Goal: Task Accomplishment & Management: Complete application form

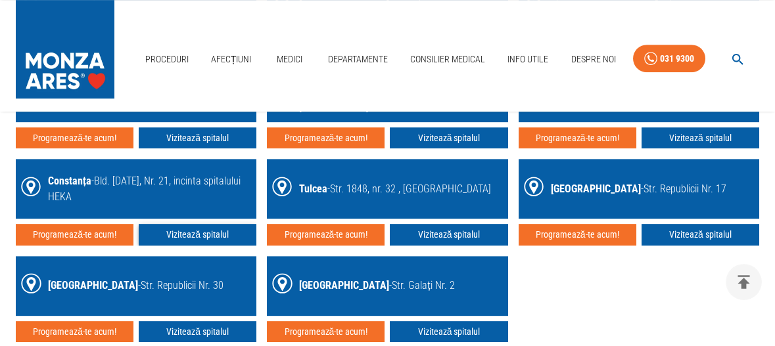
scroll to position [1950, 0]
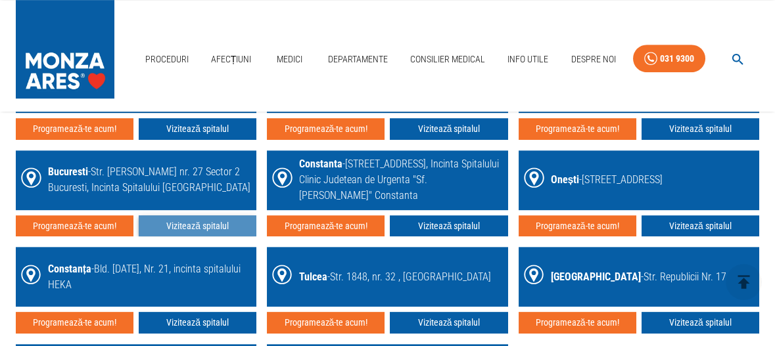
click at [192, 235] on link "Vizitează spitalul" at bounding box center [198, 227] width 118 height 22
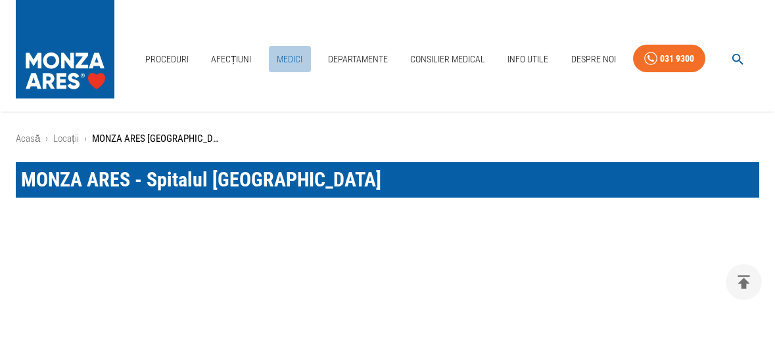
click at [289, 54] on link "Medici" at bounding box center [290, 59] width 42 height 27
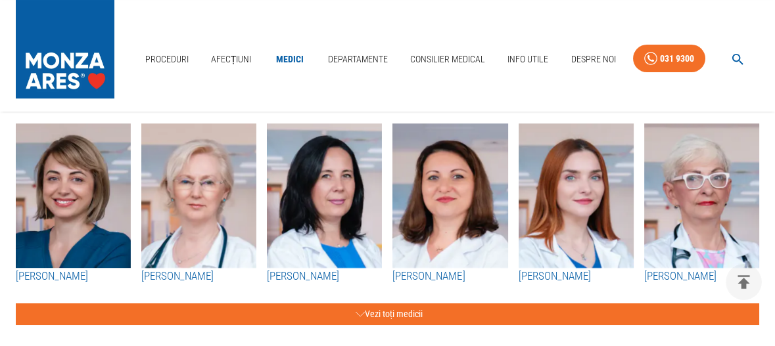
scroll to position [263, 0]
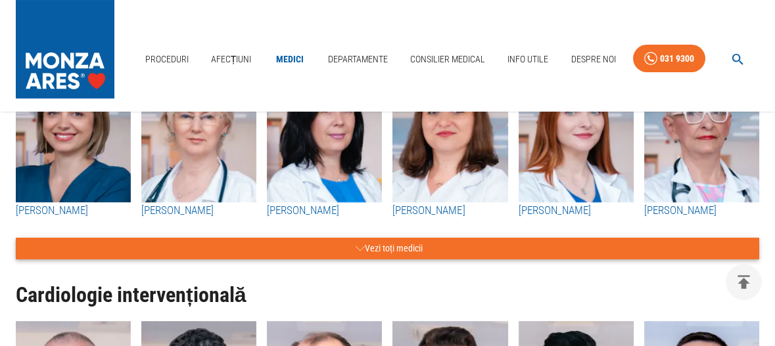
click at [377, 258] on button "Vezi toți medicii" at bounding box center [388, 249] width 744 height 22
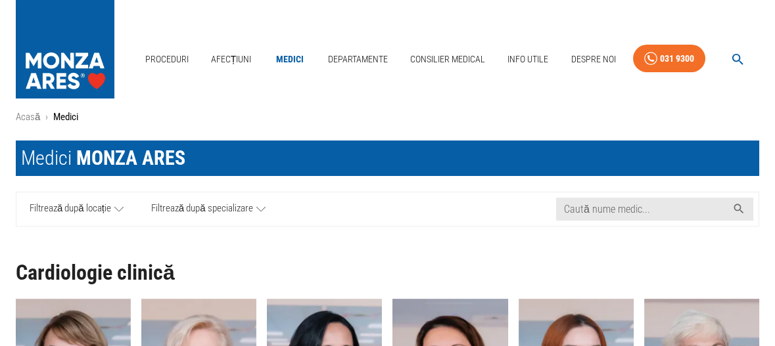
scroll to position [87, 0]
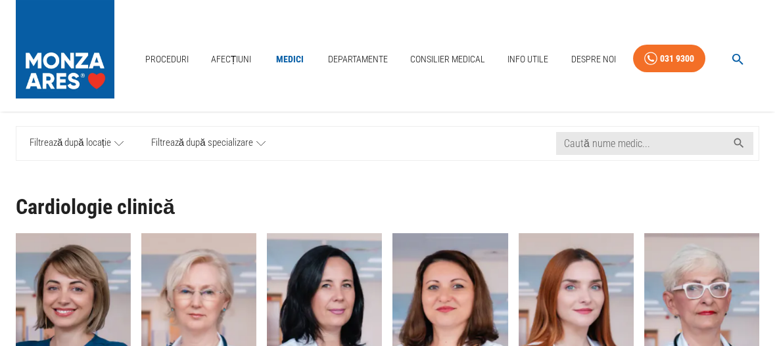
click at [87, 139] on span "Filtrează după locație" at bounding box center [71, 143] width 82 height 16
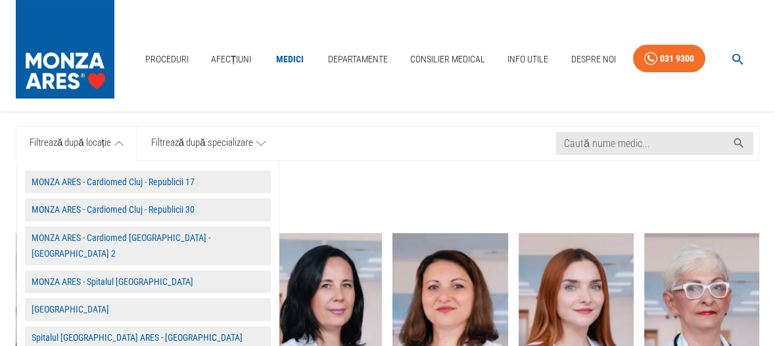
click at [131, 271] on button "MONZA ARES - Spitalul [GEOGRAPHIC_DATA]" at bounding box center [148, 282] width 246 height 23
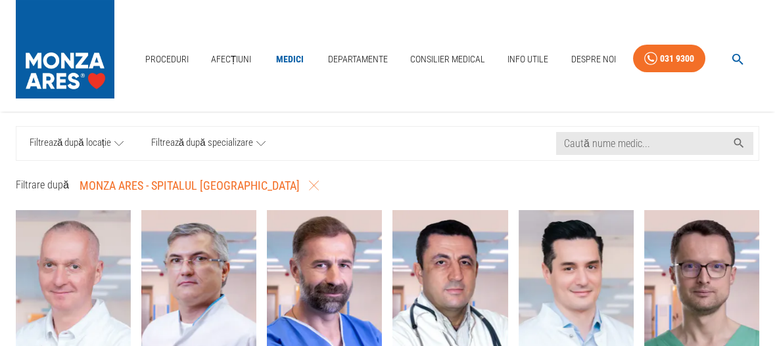
click at [260, 146] on icon at bounding box center [260, 143] width 9 height 16
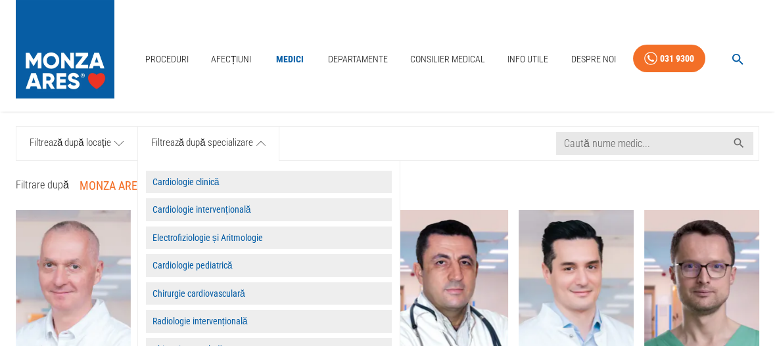
click at [219, 184] on button "Cardiologie clinică" at bounding box center [269, 182] width 246 height 23
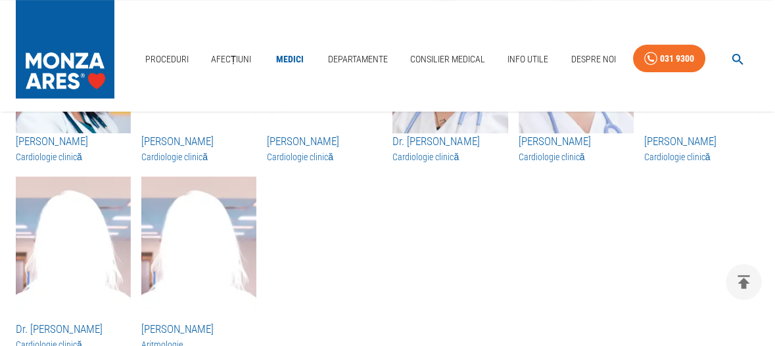
scroll to position [1183, 0]
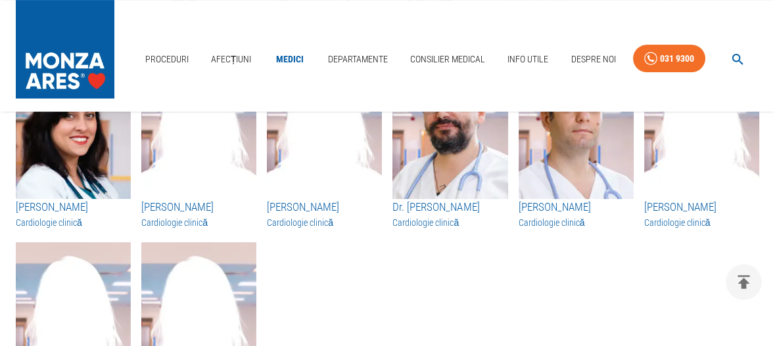
click at [414, 216] on h3 "Dr. [PERSON_NAME]" at bounding box center [449, 207] width 115 height 17
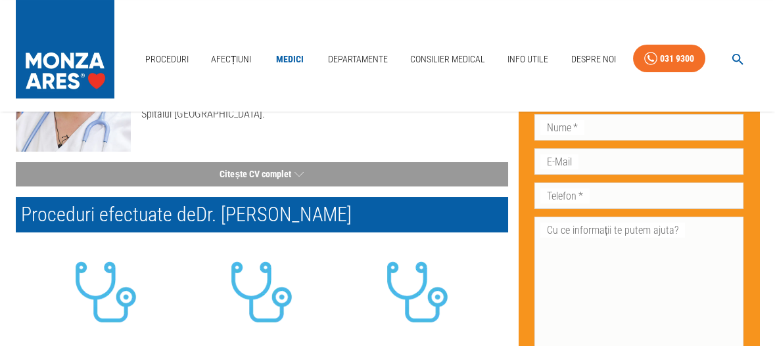
scroll to position [66, 0]
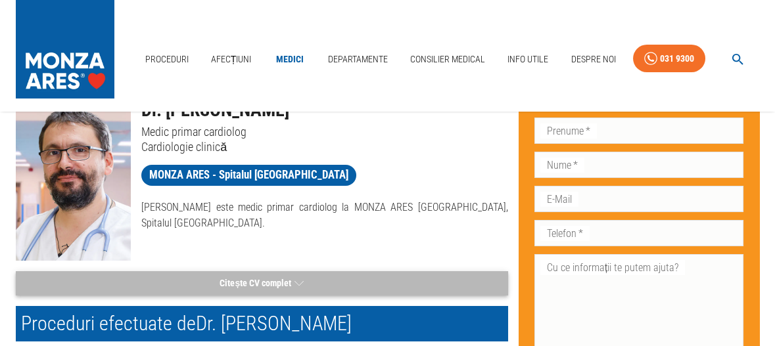
click at [273, 278] on button "Citește CV complet" at bounding box center [262, 284] width 492 height 24
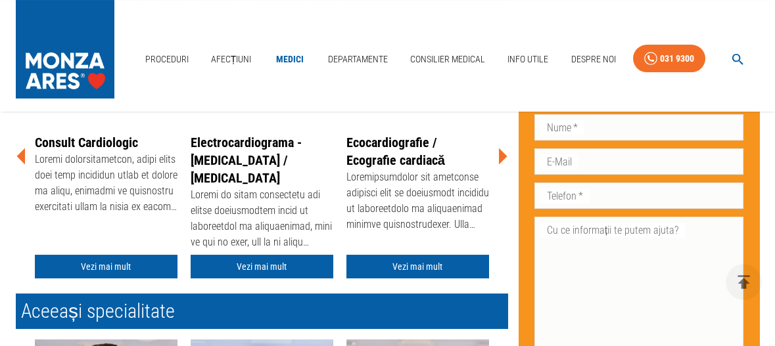
scroll to position [569, 0]
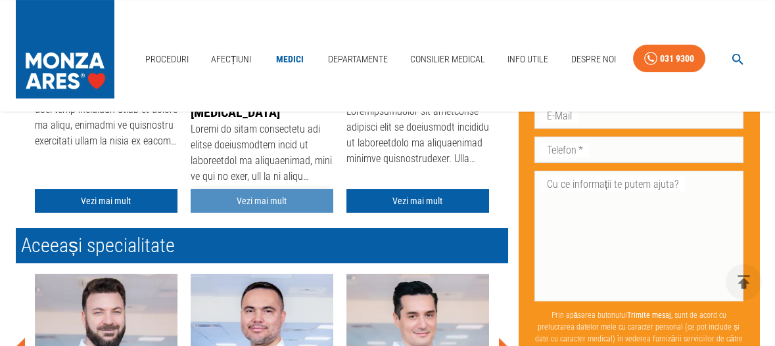
click at [262, 214] on link "Vezi mai mult" at bounding box center [262, 201] width 143 height 24
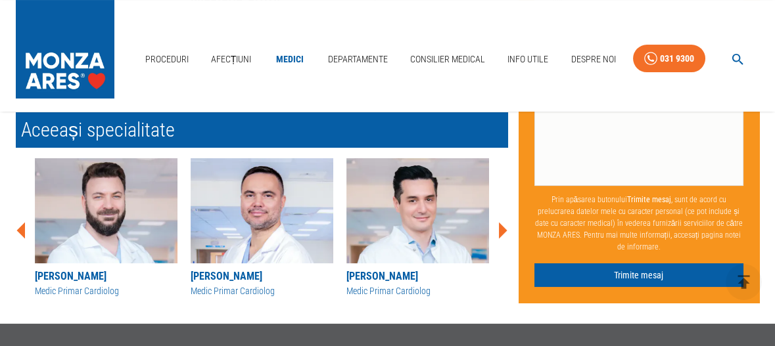
scroll to position [241, 0]
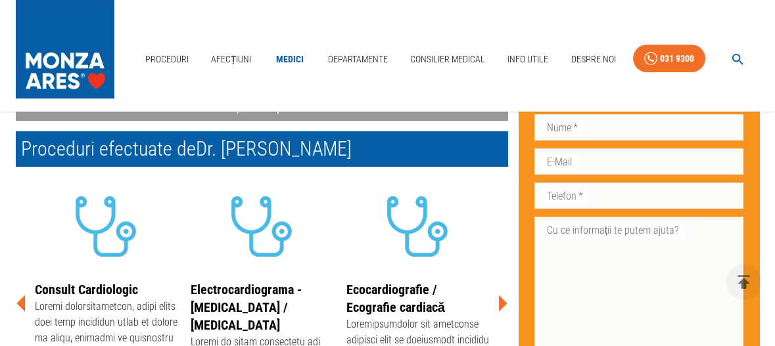
click at [383, 291] on link "Ecocardiografie / Ecografie cardiacă" at bounding box center [395, 299] width 99 height 34
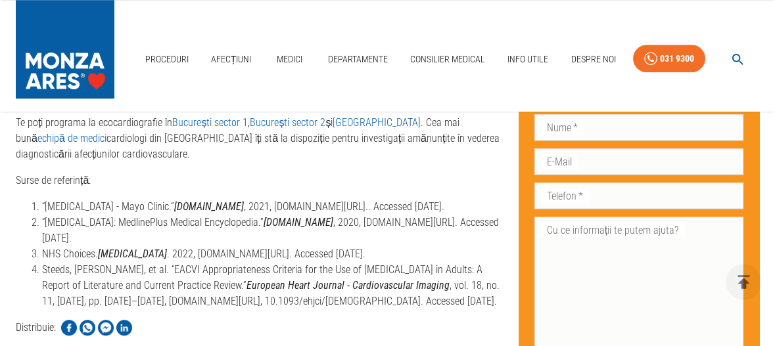
scroll to position [3484, 0]
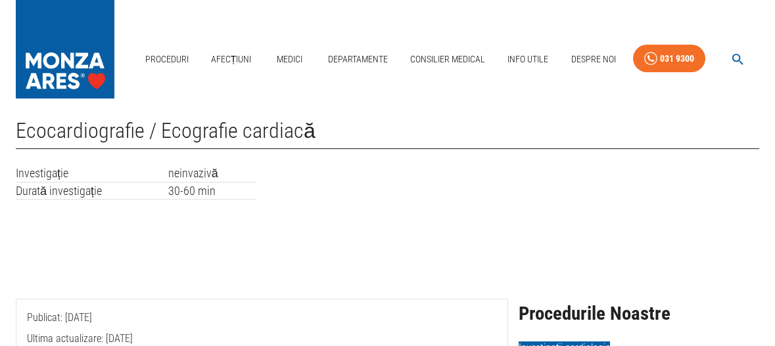
scroll to position [0, 0]
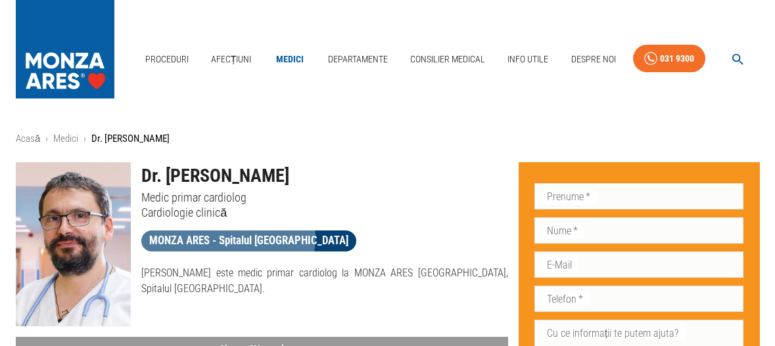
click at [227, 239] on span "MONZA ARES - Spitalul [GEOGRAPHIC_DATA]" at bounding box center [248, 241] width 215 height 16
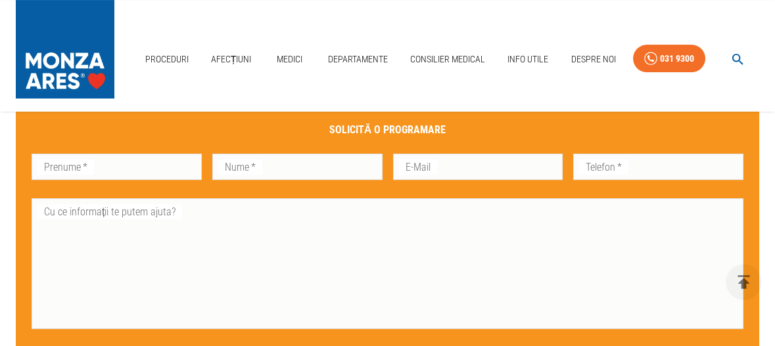
scroll to position [635, 0]
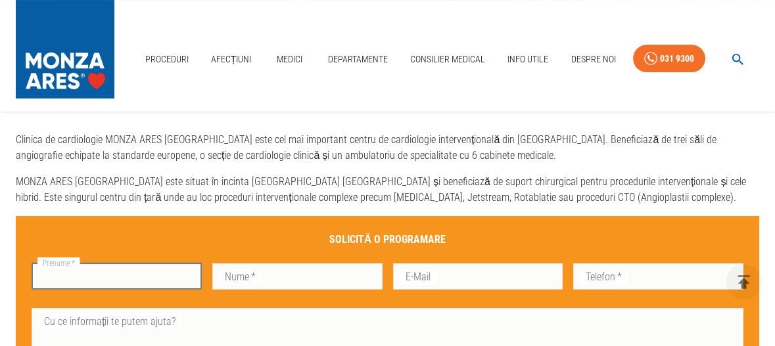
click at [51, 290] on div "Prenume   * Prenume   *" at bounding box center [117, 277] width 170 height 26
type input "alina"
type input "panait"
type input "0727224988"
click at [403, 290] on div "E-Mail E-Mail" at bounding box center [478, 277] width 170 height 26
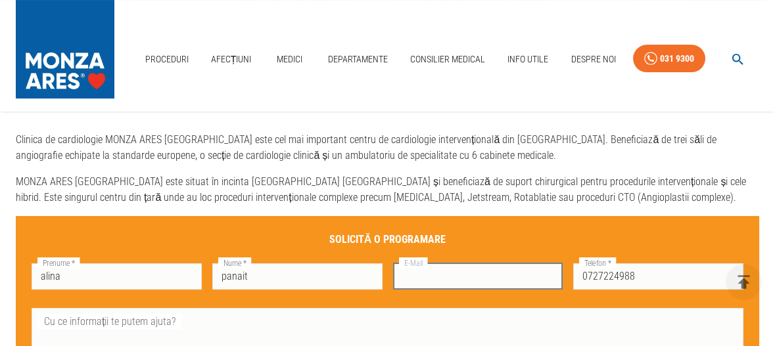
type input "[EMAIL_ADDRESS][DOMAIN_NAME]"
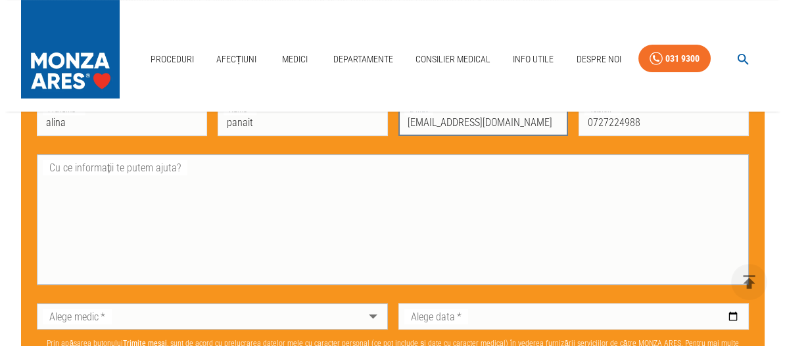
scroll to position [876, 0]
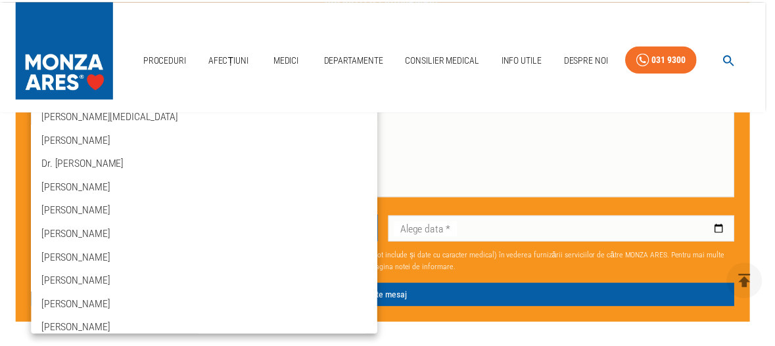
scroll to position [2187, 0]
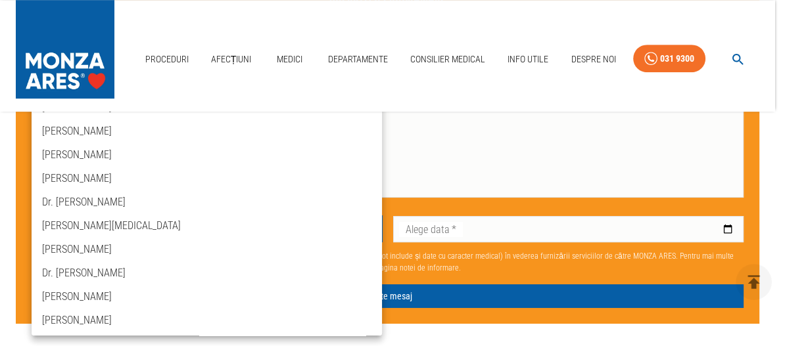
click at [114, 72] on li "Dr. [PERSON_NAME]" at bounding box center [207, 61] width 350 height 24
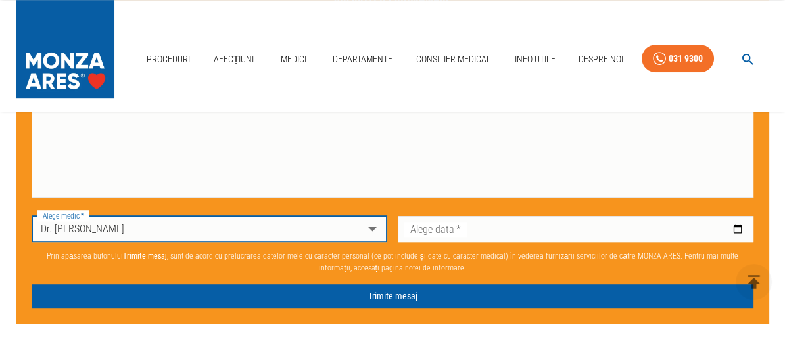
type input "dr-[PERSON_NAME]"
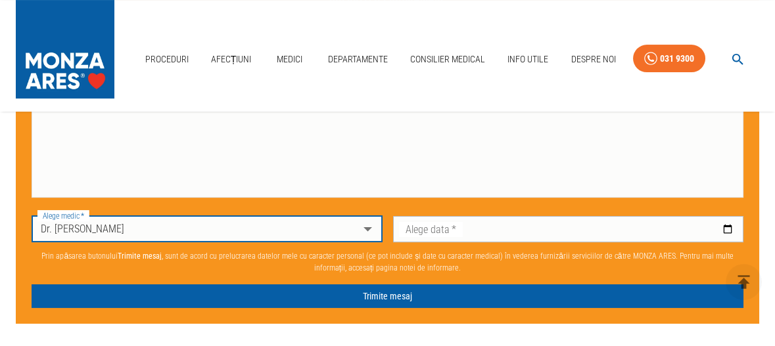
click at [726, 243] on input "Alege data   *" at bounding box center [568, 229] width 351 height 26
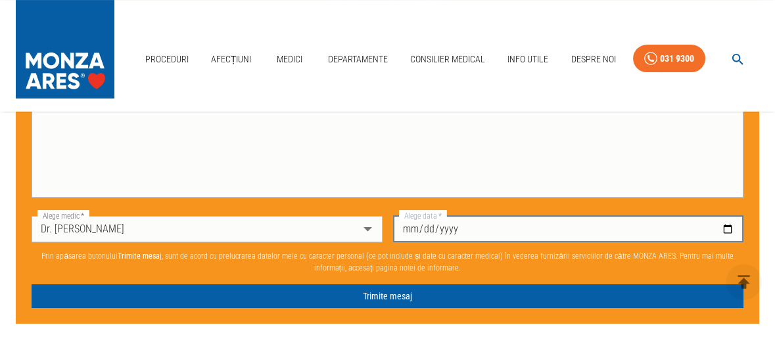
type input "[DATE]"
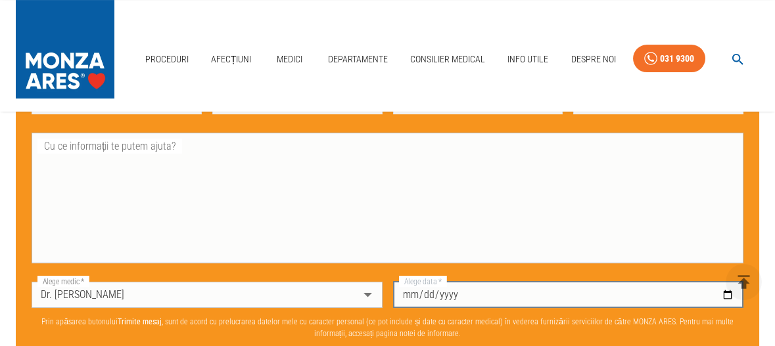
scroll to position [767, 0]
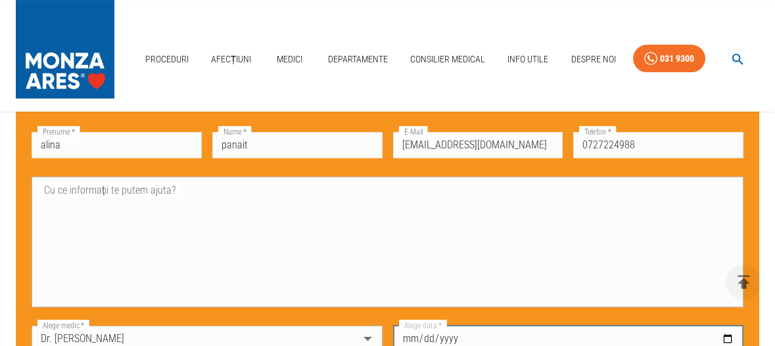
click at [51, 211] on textarea "Cu ce informații te putem ajuta?" at bounding box center [388, 242] width 694 height 120
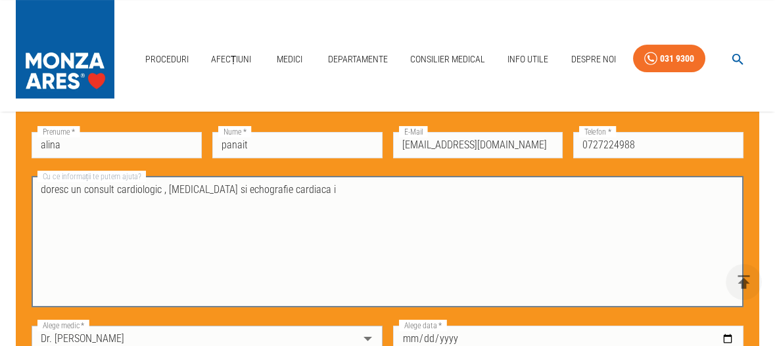
type textarea "doresc un consult cardiologic , [MEDICAL_DATA] si echografie cardiaca"
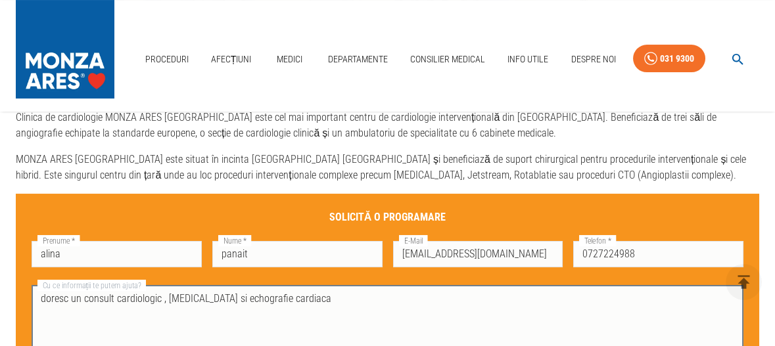
scroll to position [569, 0]
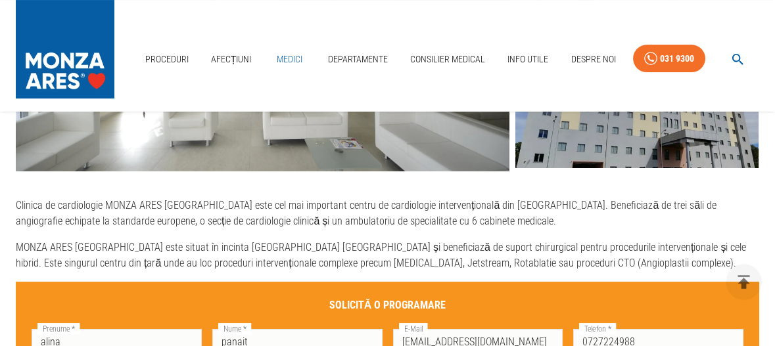
click at [292, 55] on link "Medici" at bounding box center [290, 59] width 42 height 27
click at [348, 55] on link "Departamente" at bounding box center [358, 59] width 70 height 27
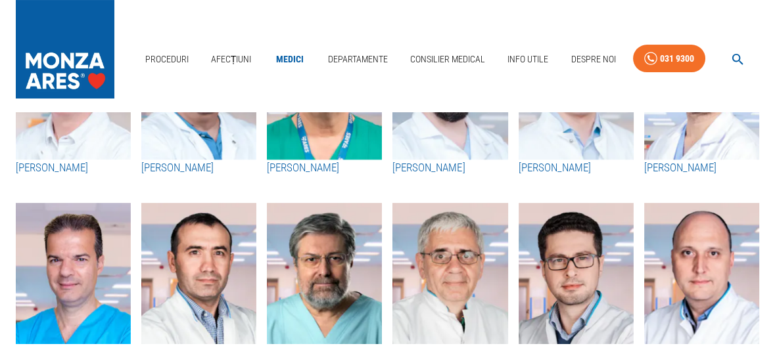
scroll to position [87, 0]
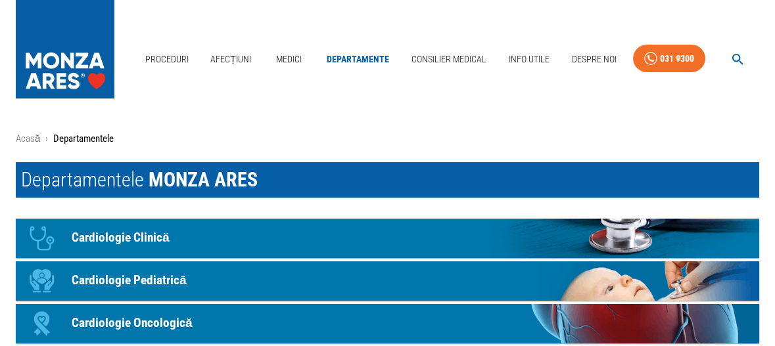
click at [154, 233] on p "Cardiologie Clinică" at bounding box center [121, 238] width 98 height 19
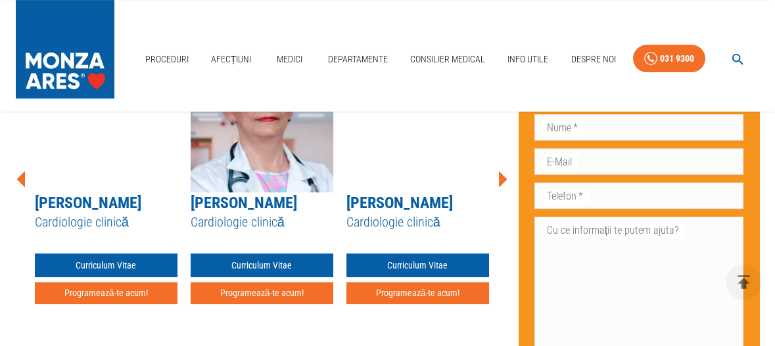
scroll to position [1231, 0]
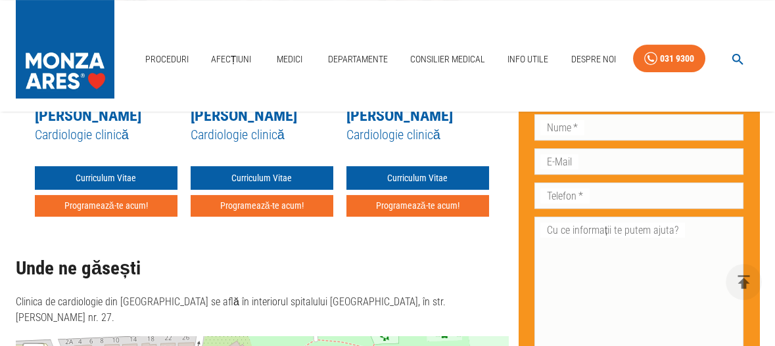
click at [18, 112] on icon at bounding box center [21, 91] width 39 height 39
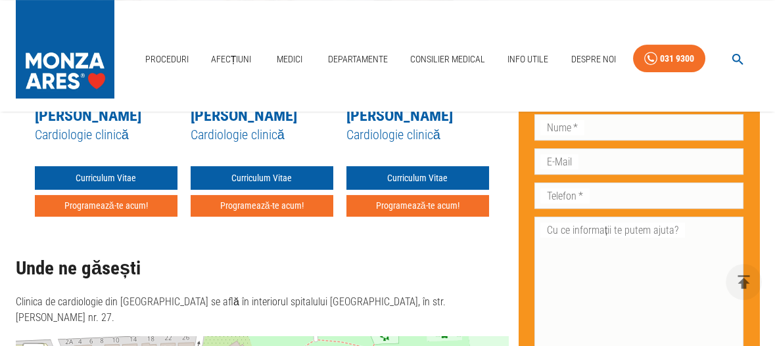
click at [18, 112] on icon at bounding box center [21, 91] width 39 height 39
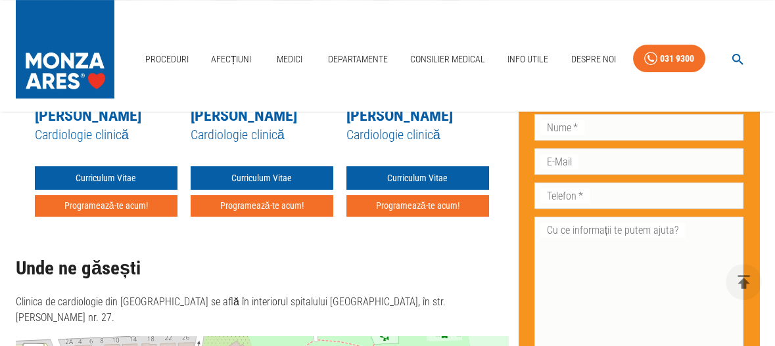
click at [18, 112] on icon at bounding box center [21, 91] width 39 height 39
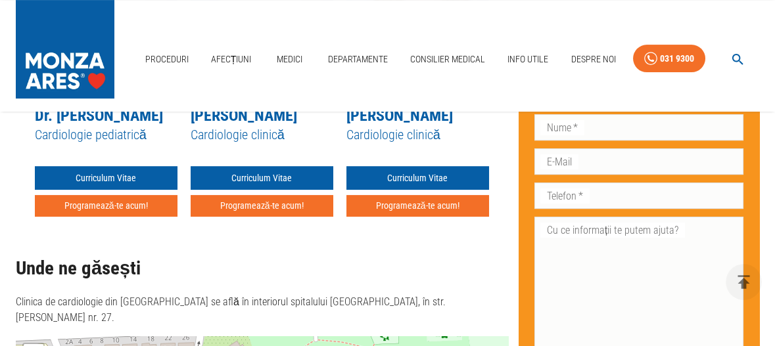
click at [18, 112] on icon at bounding box center [21, 91] width 39 height 39
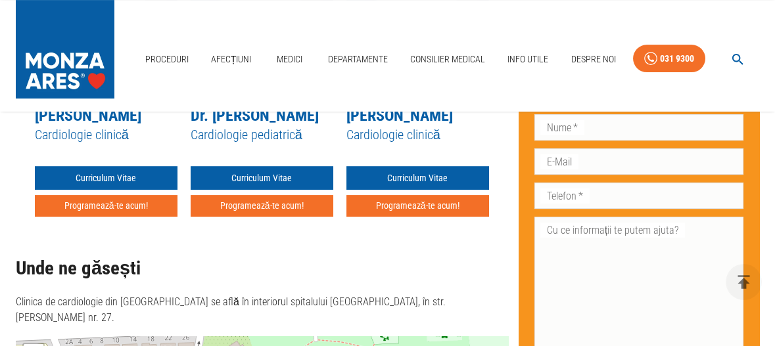
click at [18, 112] on icon at bounding box center [21, 91] width 39 height 39
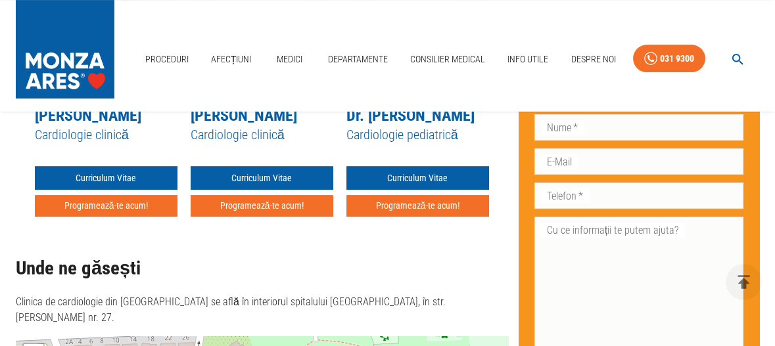
click at [18, 112] on icon at bounding box center [21, 91] width 39 height 39
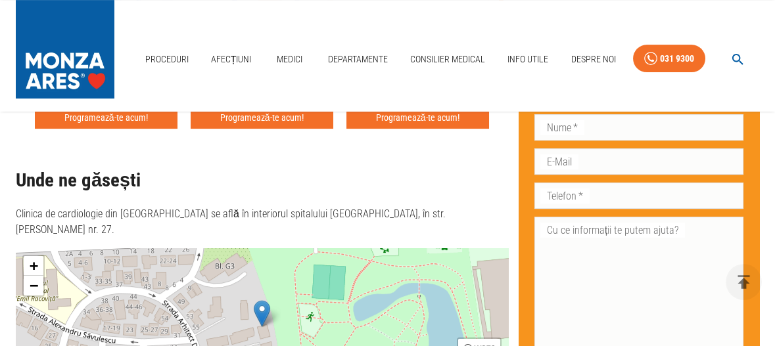
scroll to position [1341, 0]
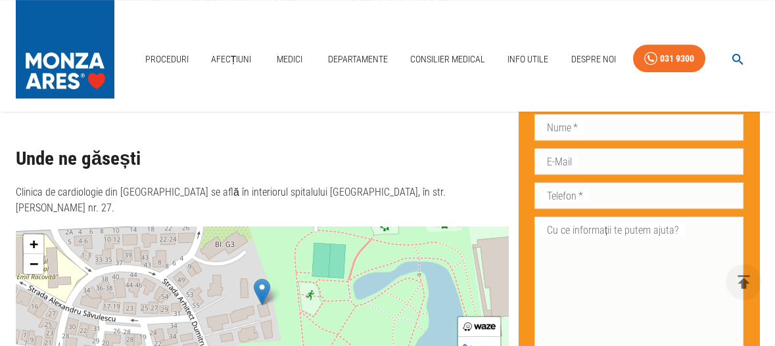
click at [89, 107] on button "Programează-te acum!" at bounding box center [106, 96] width 143 height 22
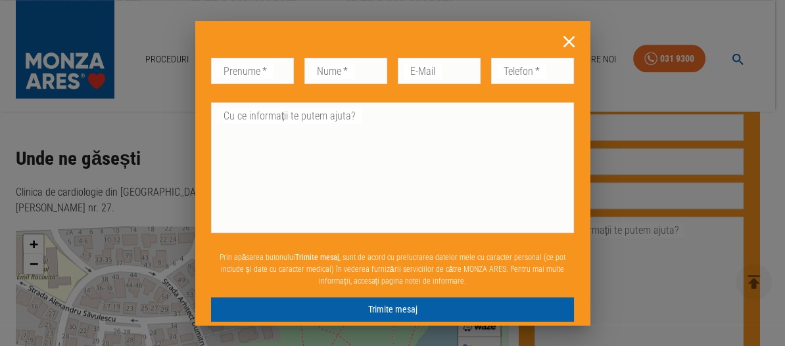
click at [227, 69] on input "Prenume   *" at bounding box center [252, 71] width 83 height 26
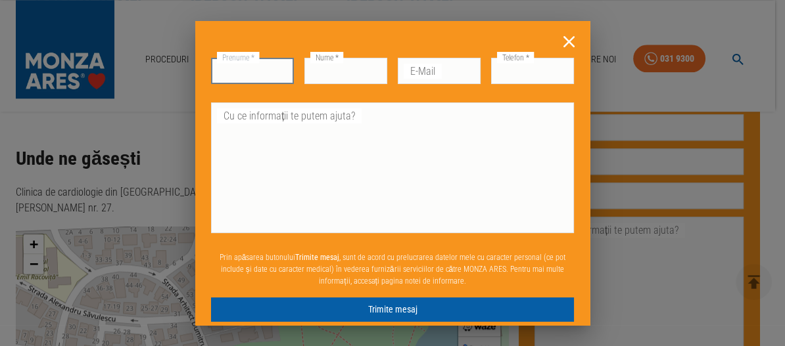
type input "alina"
type input "panait"
type input "0727224988"
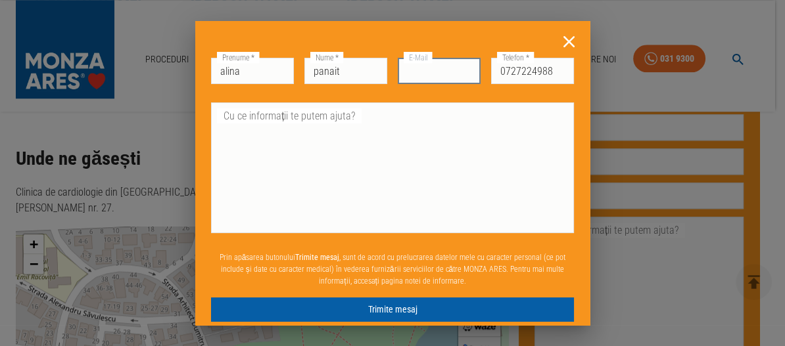
click at [398, 70] on input "E-Mail" at bounding box center [439, 71] width 83 height 26
type input "[EMAIL_ADDRESS][DOMAIN_NAME]"
click at [563, 42] on icon at bounding box center [568, 41] width 11 height 11
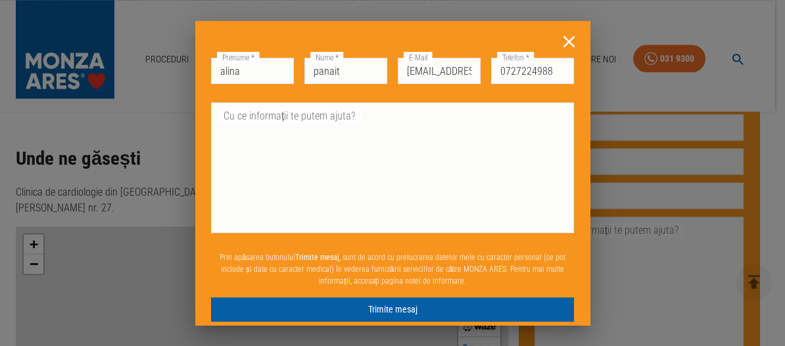
click at [563, 39] on icon at bounding box center [568, 41] width 11 height 11
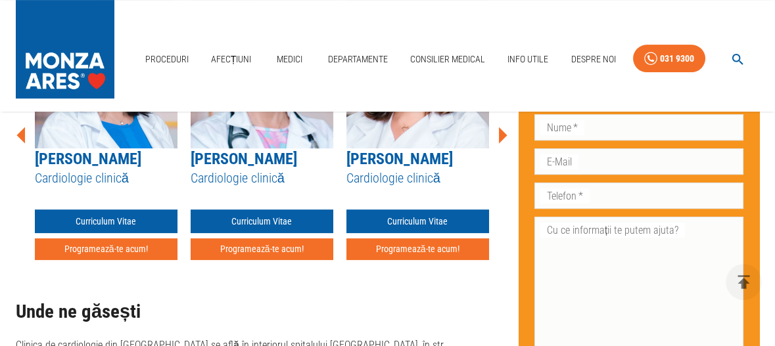
scroll to position [1254, 0]
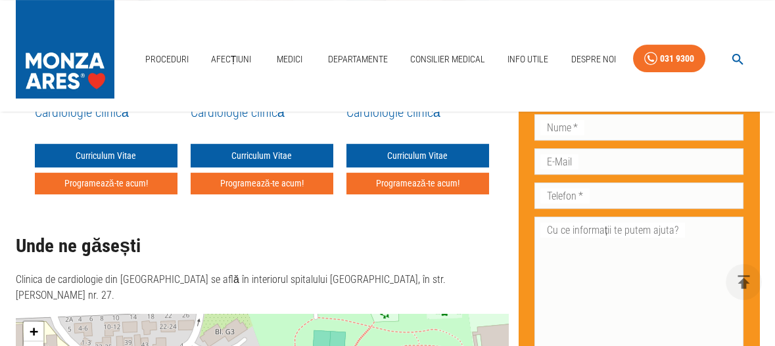
click at [503, 78] on icon at bounding box center [503, 69] width 9 height 16
click at [498, 89] on icon at bounding box center [502, 69] width 39 height 39
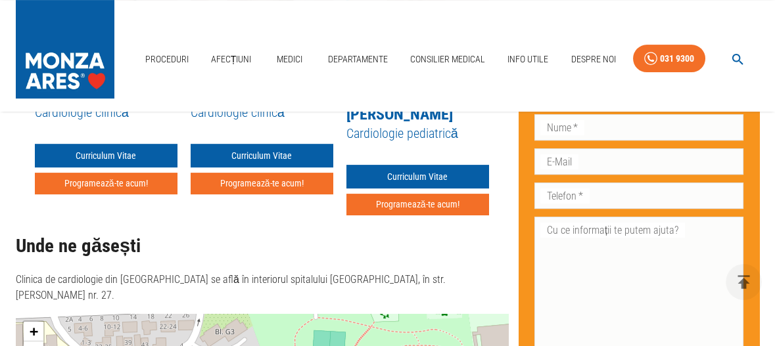
click at [498, 89] on icon at bounding box center [502, 69] width 39 height 39
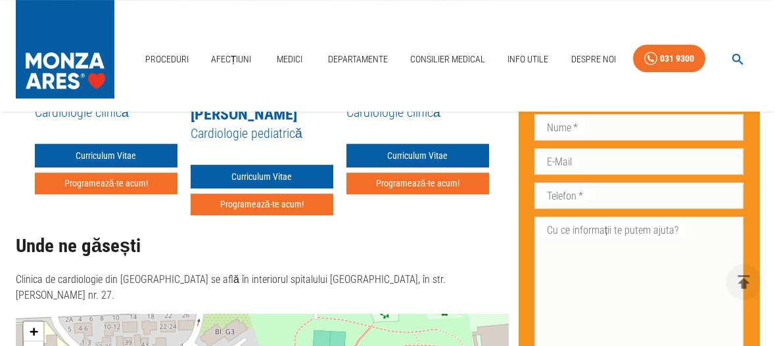
click at [498, 89] on icon at bounding box center [502, 69] width 39 height 39
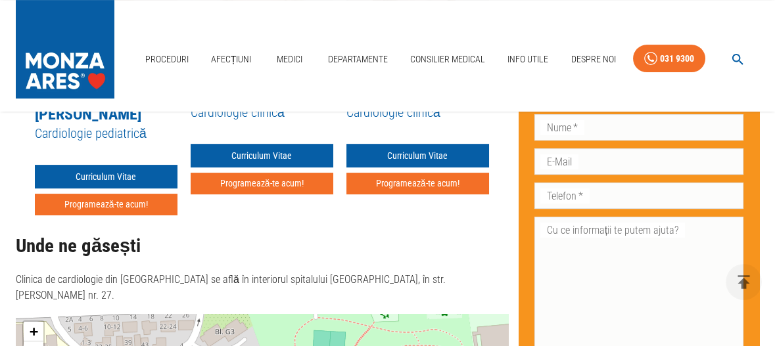
click at [498, 89] on icon at bounding box center [502, 69] width 39 height 39
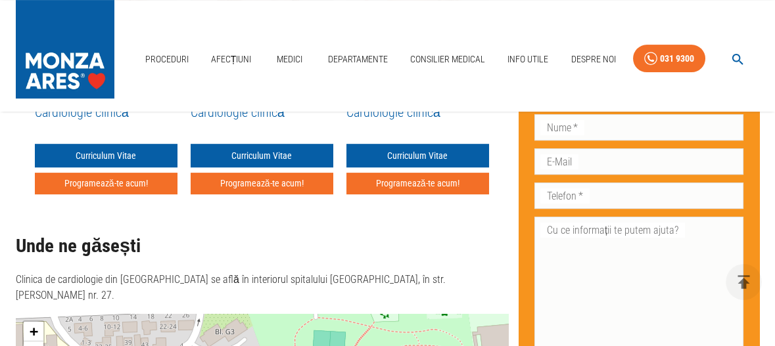
click at [498, 89] on icon at bounding box center [502, 69] width 39 height 39
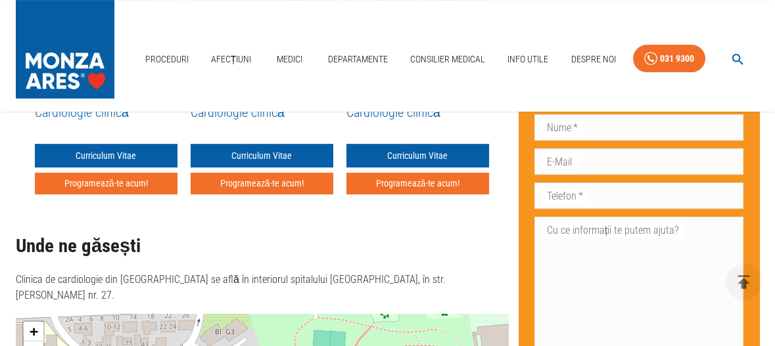
click at [498, 89] on icon at bounding box center [502, 69] width 39 height 39
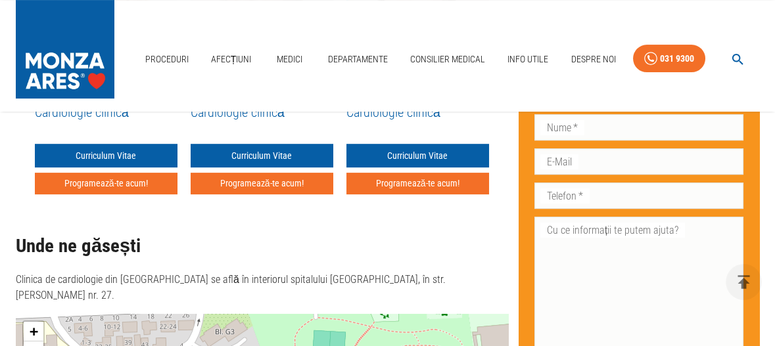
click at [498, 89] on icon at bounding box center [502, 69] width 39 height 39
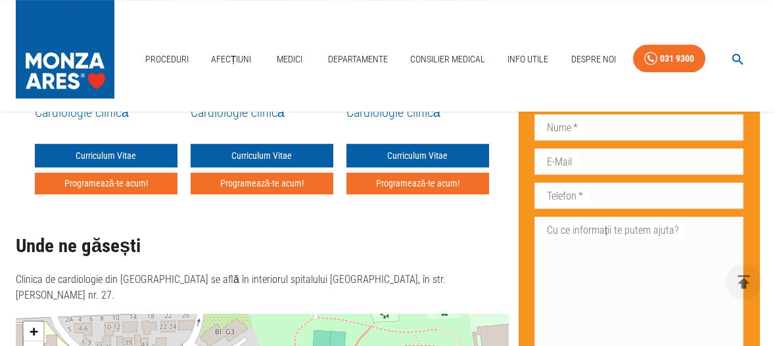
click at [498, 89] on icon at bounding box center [502, 69] width 39 height 39
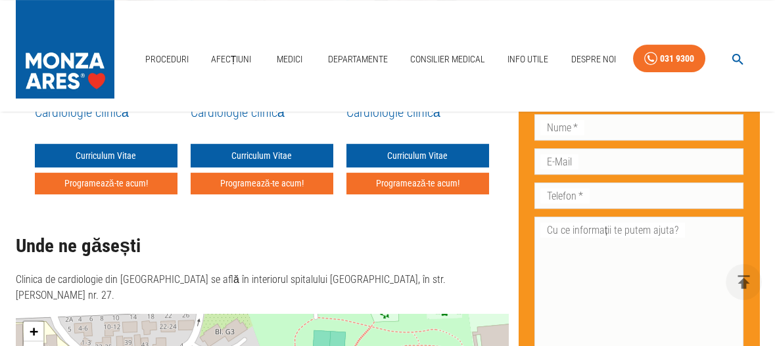
click at [502, 78] on icon at bounding box center [503, 69] width 9 height 16
click at [499, 78] on icon at bounding box center [503, 69] width 9 height 16
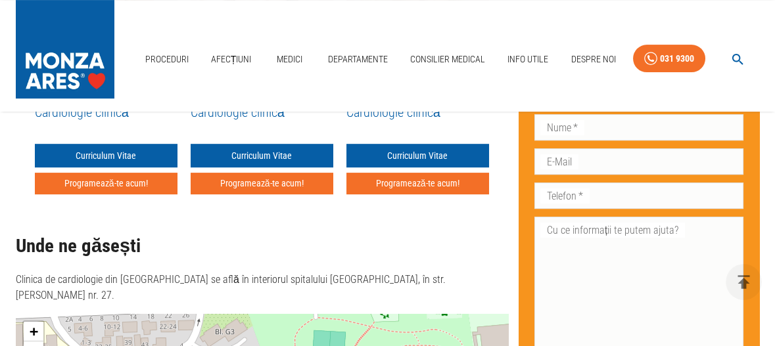
click at [499, 78] on icon at bounding box center [503, 69] width 9 height 16
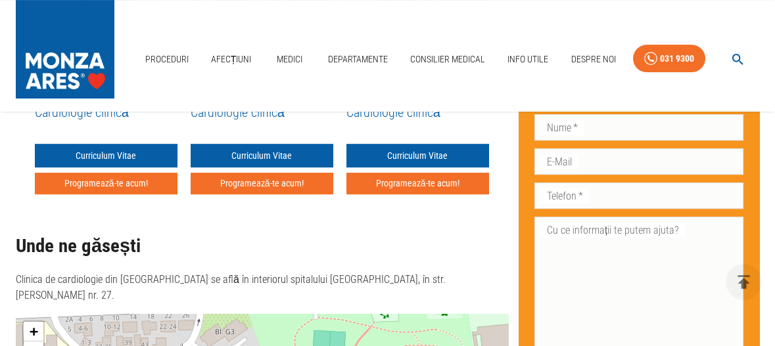
click at [499, 78] on icon at bounding box center [503, 69] width 9 height 16
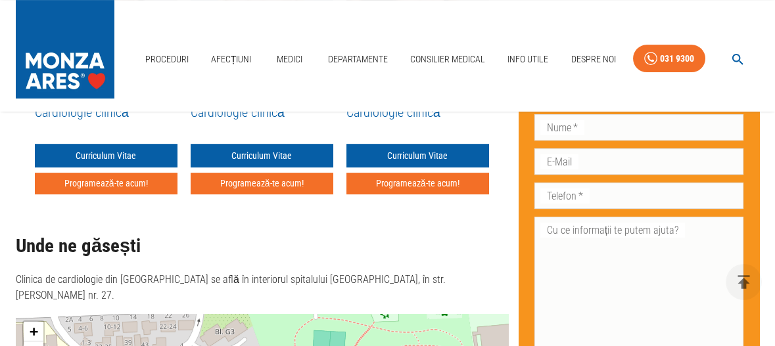
click at [499, 78] on icon at bounding box center [503, 69] width 9 height 16
click at [17, 89] on icon at bounding box center [21, 69] width 39 height 39
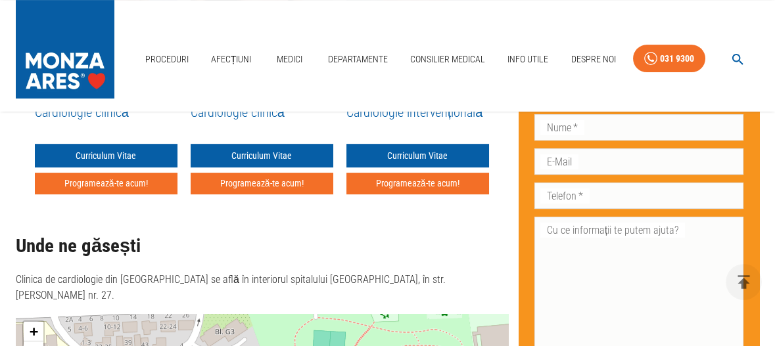
click at [17, 89] on icon at bounding box center [21, 69] width 39 height 39
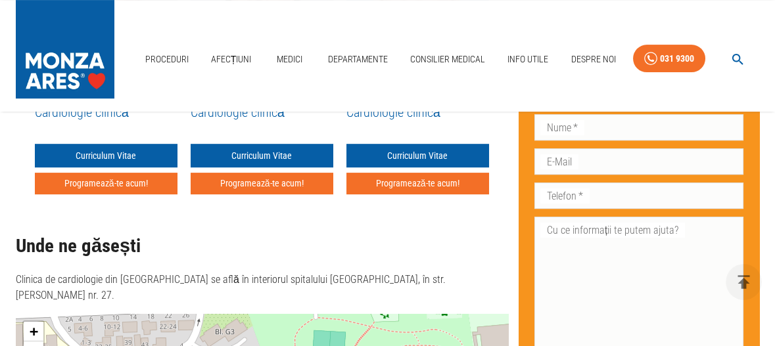
click at [17, 89] on icon at bounding box center [21, 69] width 39 height 39
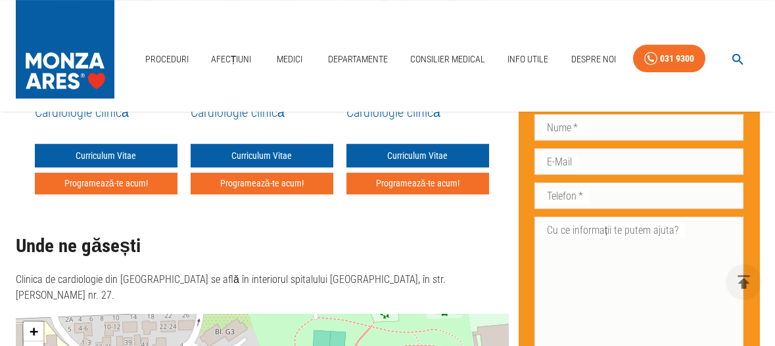
click at [17, 89] on icon at bounding box center [21, 69] width 39 height 39
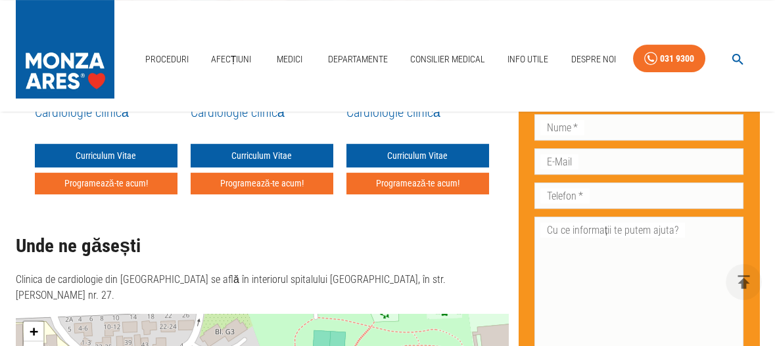
click at [17, 89] on icon at bounding box center [21, 69] width 39 height 39
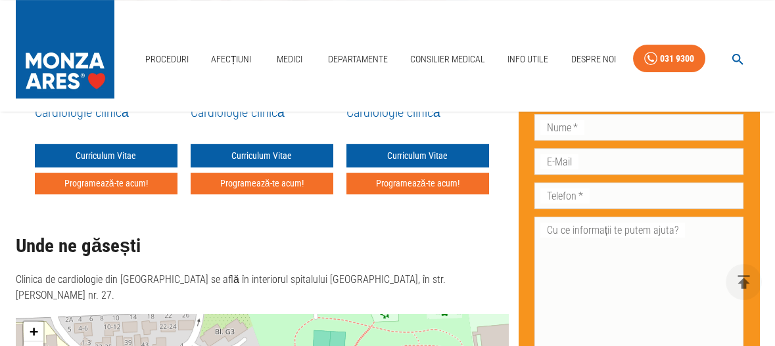
click at [17, 89] on icon at bounding box center [21, 69] width 39 height 39
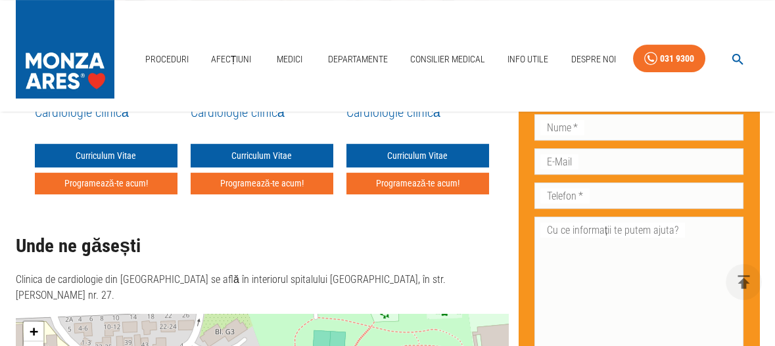
click at [17, 89] on icon at bounding box center [21, 69] width 39 height 39
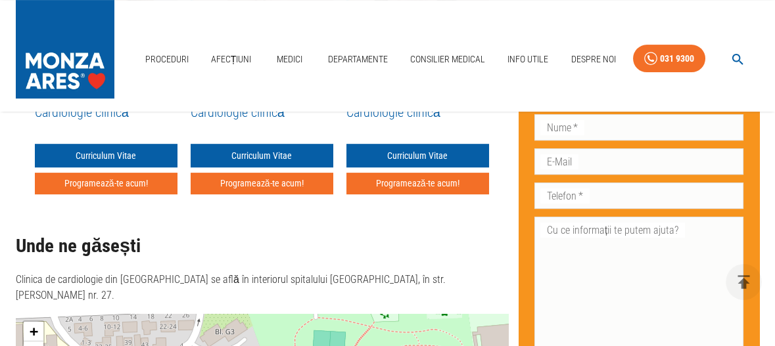
click at [17, 89] on icon at bounding box center [21, 69] width 39 height 39
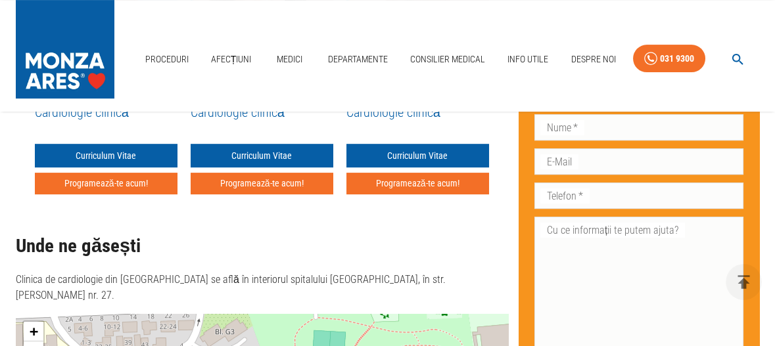
click at [17, 89] on icon at bounding box center [21, 69] width 39 height 39
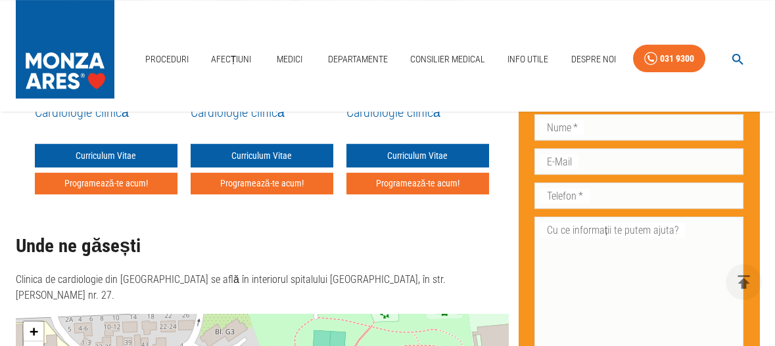
click at [17, 89] on icon at bounding box center [21, 69] width 39 height 39
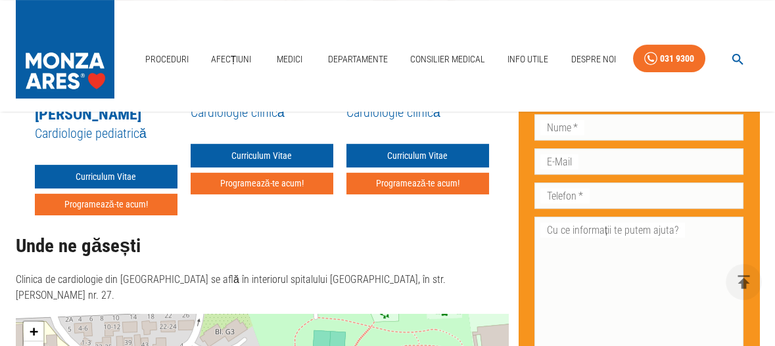
click at [17, 89] on icon at bounding box center [21, 69] width 39 height 39
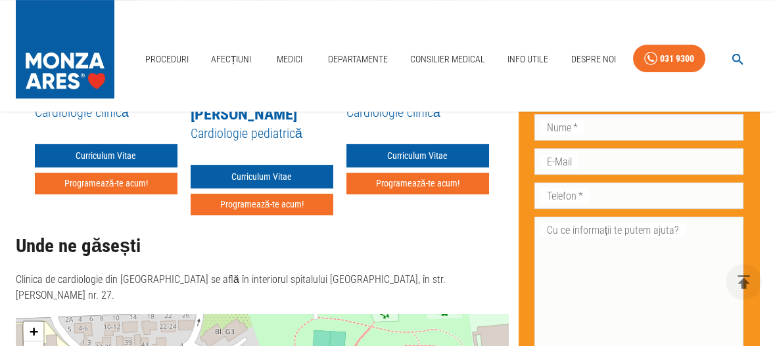
click at [17, 89] on icon at bounding box center [21, 69] width 39 height 39
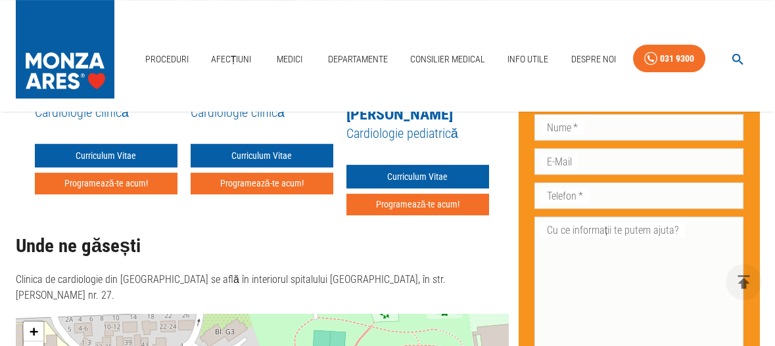
click at [17, 89] on icon at bounding box center [21, 69] width 39 height 39
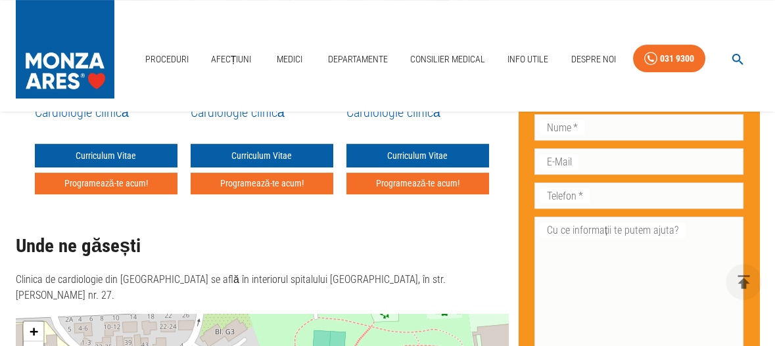
click at [17, 89] on icon at bounding box center [21, 69] width 39 height 39
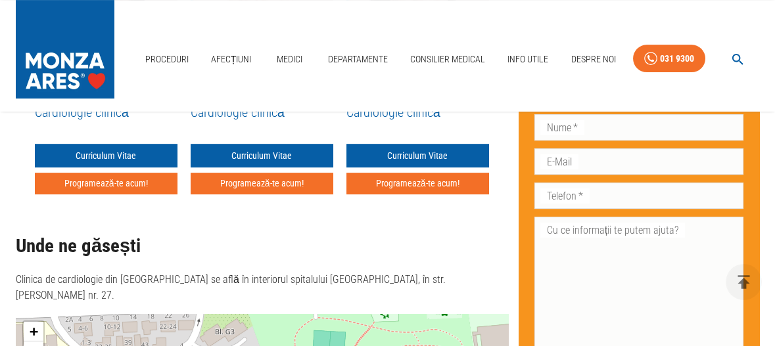
click at [17, 89] on icon at bounding box center [21, 69] width 39 height 39
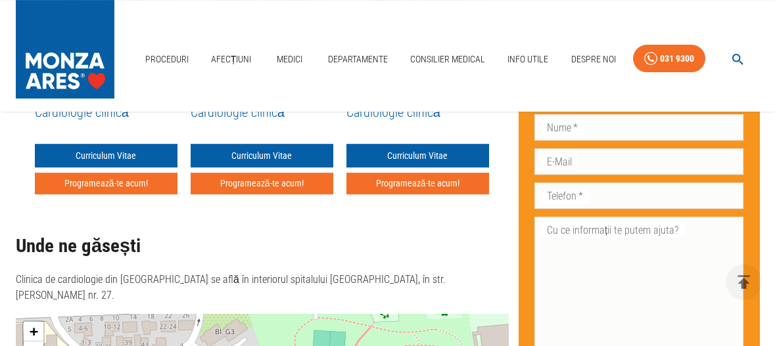
click at [17, 89] on icon at bounding box center [21, 69] width 39 height 39
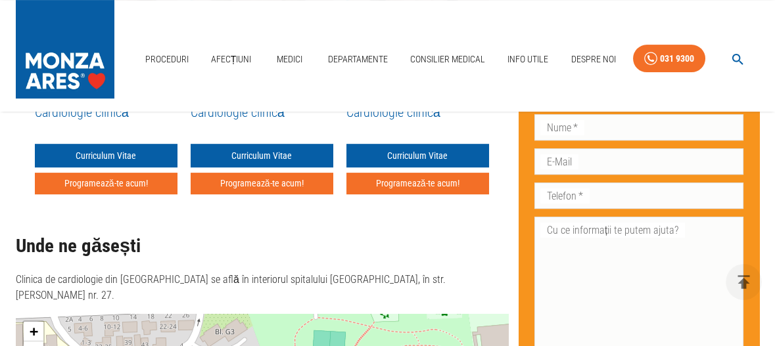
click at [17, 89] on icon at bounding box center [21, 69] width 39 height 39
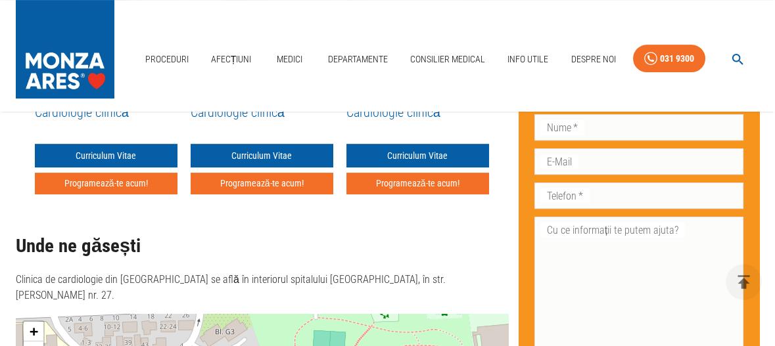
scroll to position [1319, 0]
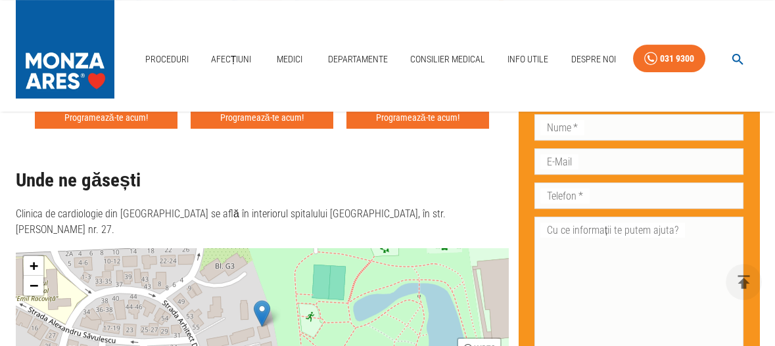
click at [74, 37] on link "Dr. [PERSON_NAME]" at bounding box center [99, 27] width 128 height 18
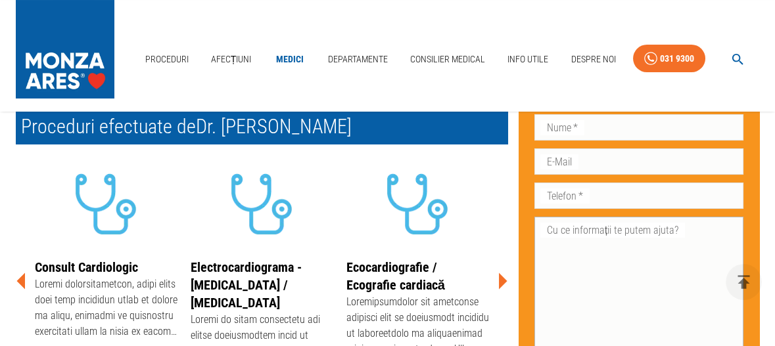
scroll to position [306, 0]
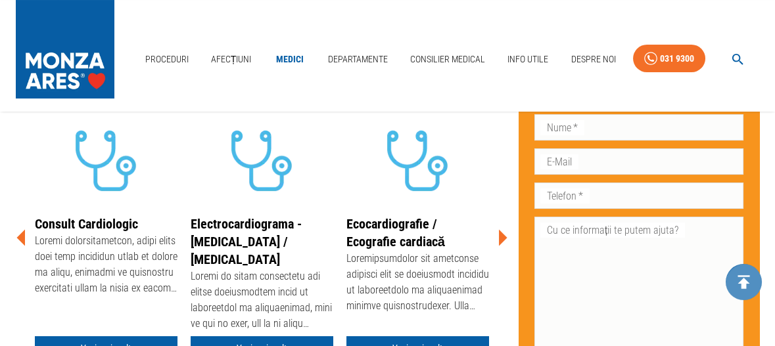
drag, startPoint x: 749, startPoint y: 281, endPoint x: 749, endPoint y: 295, distance: 13.8
click at [749, 295] on button "delete" at bounding box center [744, 282] width 36 height 36
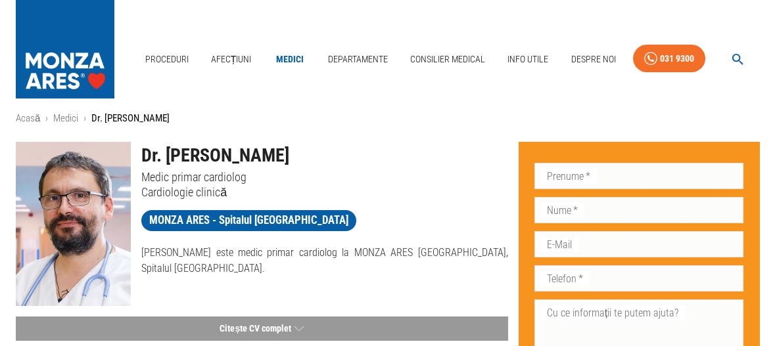
scroll to position [18, 0]
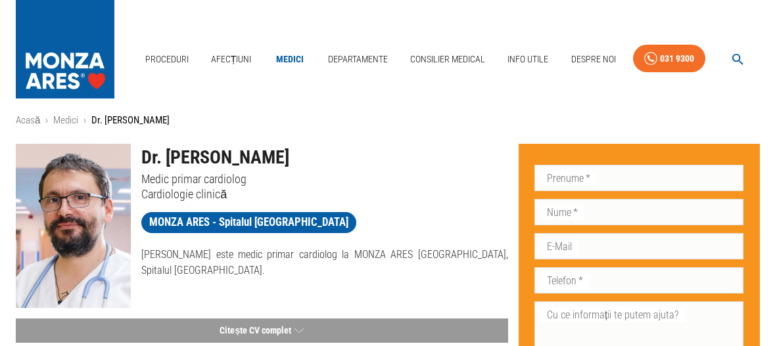
click at [549, 173] on div "Prenume   * Prenume   *" at bounding box center [639, 178] width 209 height 26
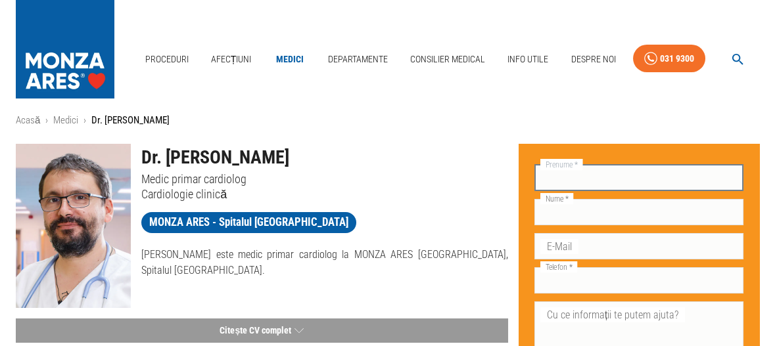
type input "alina"
type input "panait"
type input "0727224988"
click at [549, 252] on input "E-Mail" at bounding box center [639, 246] width 209 height 26
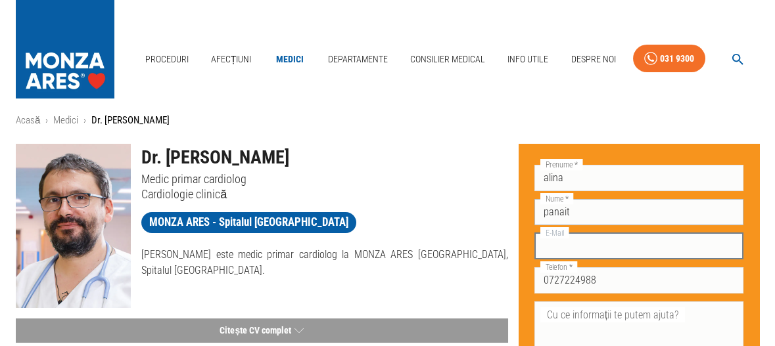
type input "[EMAIL_ADDRESS][DOMAIN_NAME]"
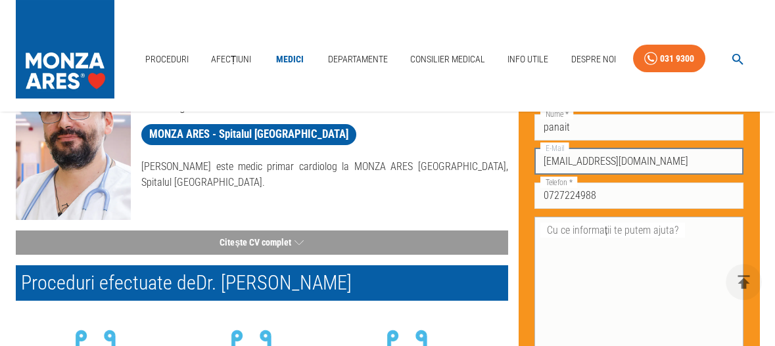
click at [550, 239] on textarea "Cu ce informații te putem ajuta?" at bounding box center [639, 283] width 191 height 120
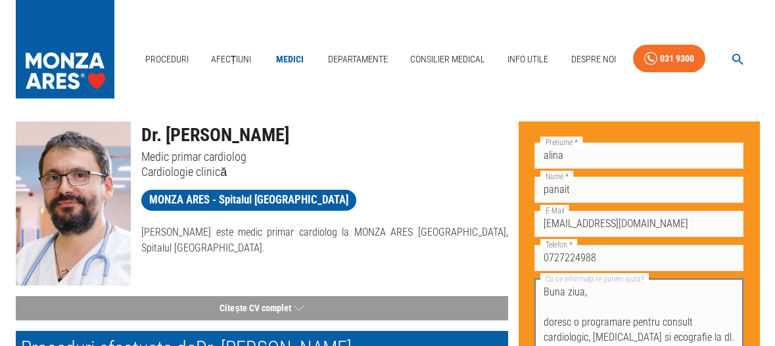
scroll to position [18, 0]
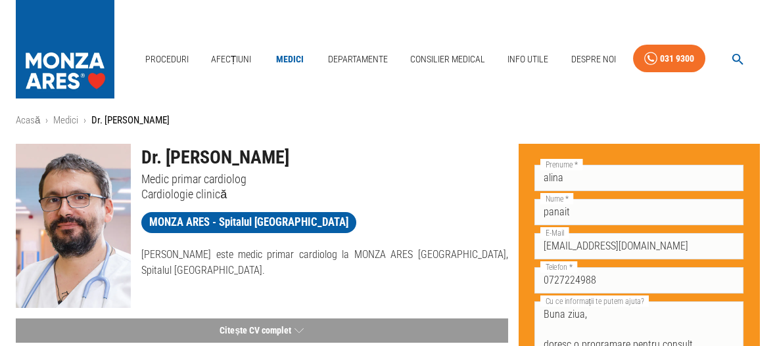
drag, startPoint x: 168, startPoint y: 159, endPoint x: 375, endPoint y: 164, distance: 207.8
click at [375, 164] on h1 "Dr. [PERSON_NAME]" at bounding box center [324, 158] width 366 height 28
copy h1 "[PERSON_NAME]"
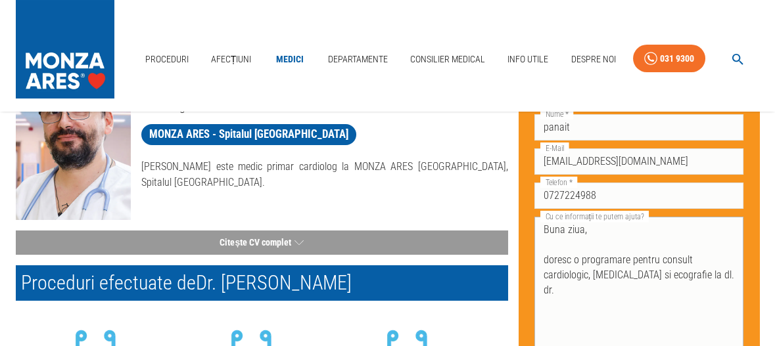
scroll to position [128, 0]
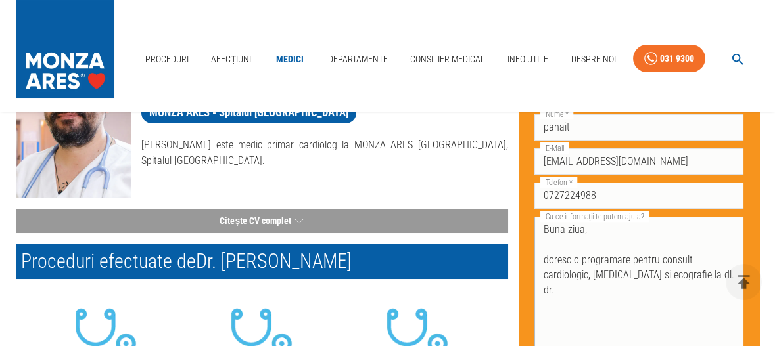
click at [711, 287] on textarea "Buna ziua, doresc o programare pentru consult cardiologic, [MEDICAL_DATA] si ec…" at bounding box center [639, 283] width 191 height 120
paste textarea "[PERSON_NAME]"
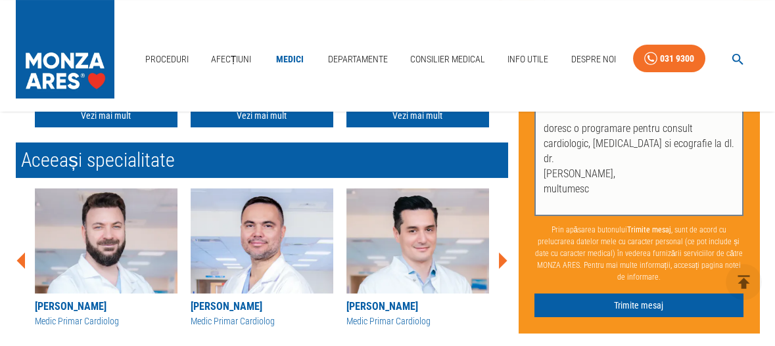
scroll to position [554, 0]
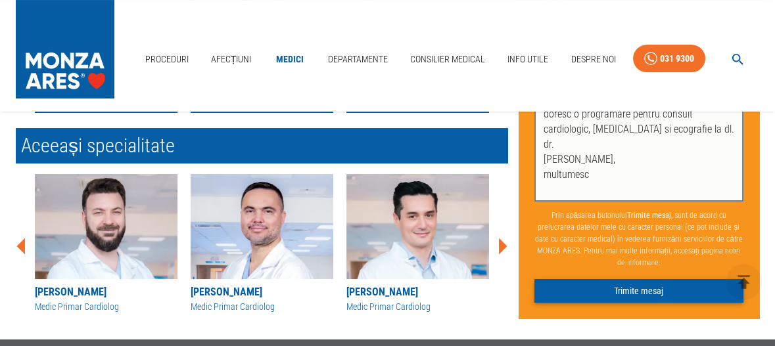
type textarea "Buna ziua, doresc o programare pentru consult cardiologic, [MEDICAL_DATA] si ec…"
click at [630, 289] on button "Trimite mesaj" at bounding box center [639, 291] width 209 height 24
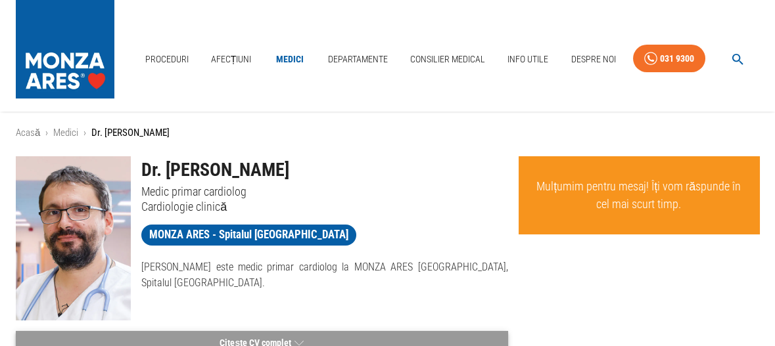
scroll to position [72, 0]
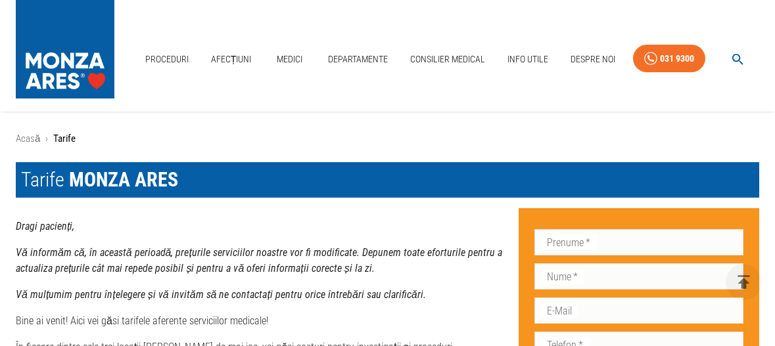
scroll to position [876, 0]
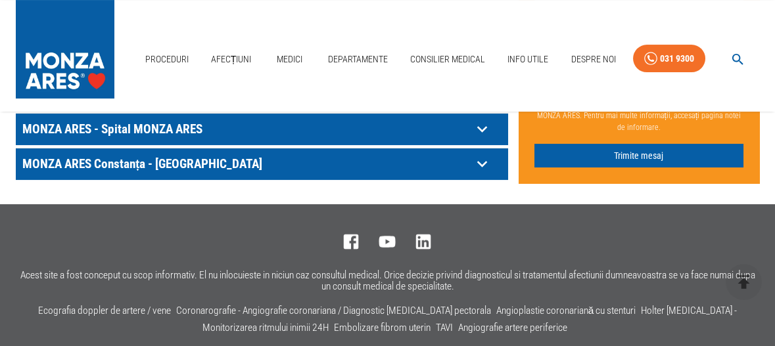
click at [479, 105] on icon at bounding box center [482, 94] width 20 height 20
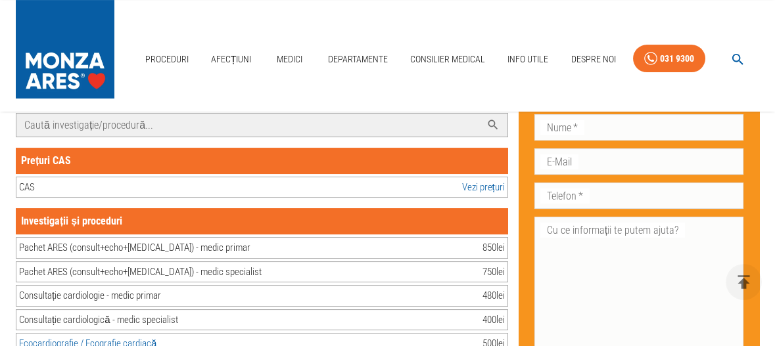
scroll to position [0, 0]
click at [149, 40] on link "prețuri CAS ARES Spitalul Monza" at bounding box center [130, 34] width 195 height 12
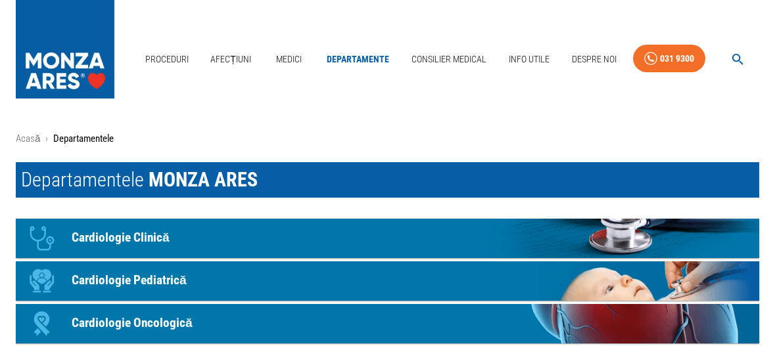
click at [170, 231] on p "Cardiologie Clinică" at bounding box center [121, 238] width 98 height 19
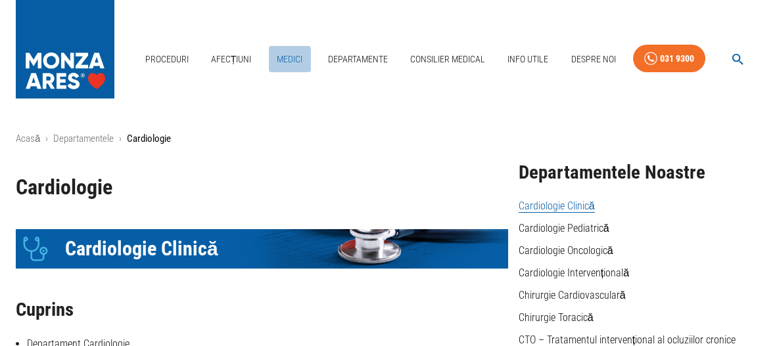
click at [293, 55] on link "Medici" at bounding box center [290, 59] width 42 height 27
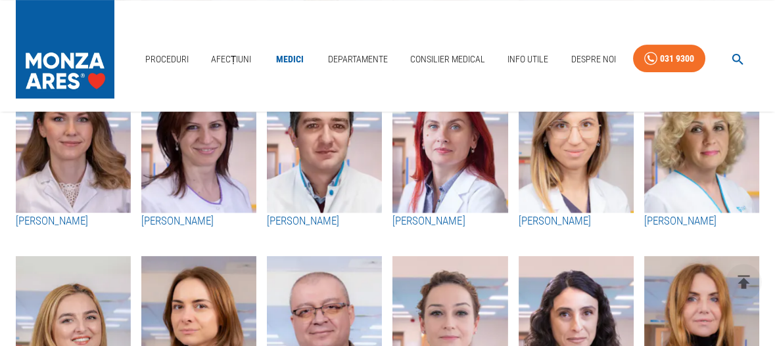
scroll to position [1402, 0]
